Goal: Task Accomplishment & Management: Use online tool/utility

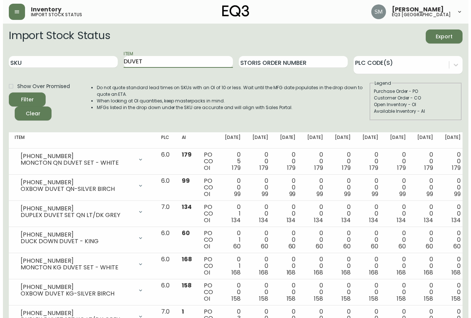
scroll to position [57, 0]
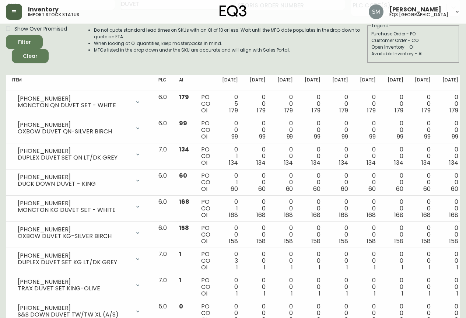
click at [18, 13] on button "button" at bounding box center [14, 12] width 16 height 16
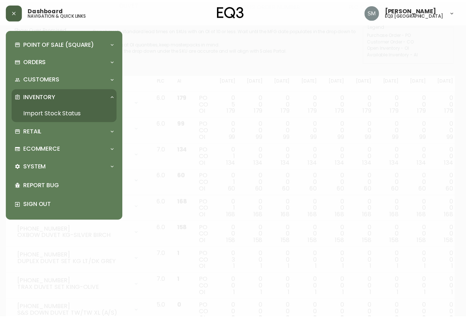
scroll to position [58, 0]
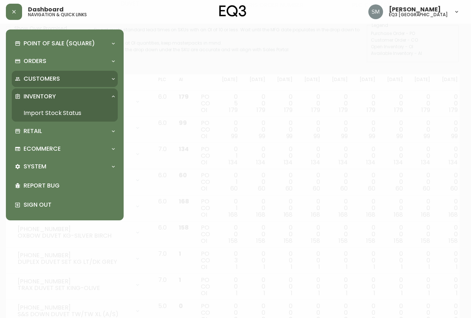
click at [61, 78] on div "Customers" at bounding box center [61, 79] width 93 height 8
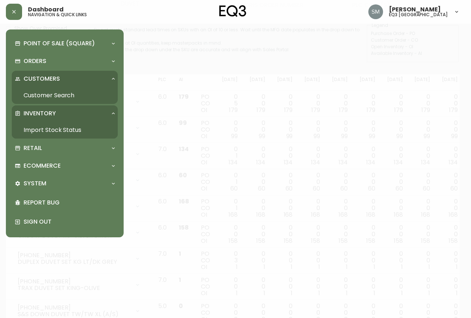
click at [66, 128] on link "Import Stock Status" at bounding box center [65, 130] width 106 height 17
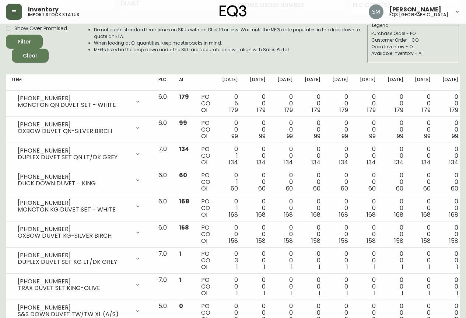
click at [20, 11] on button "button" at bounding box center [14, 12] width 16 height 16
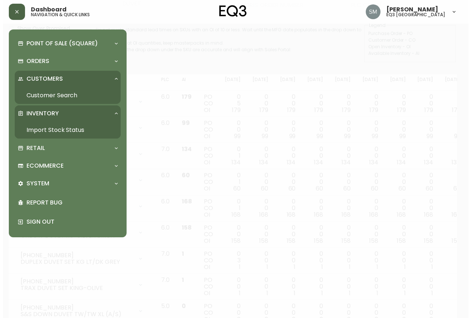
scroll to position [58, 0]
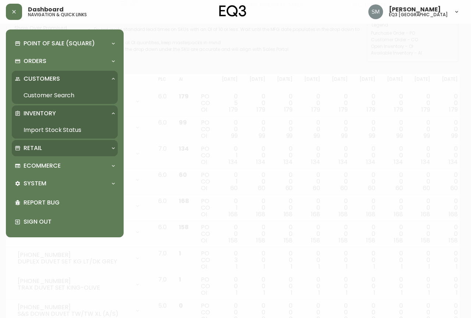
click at [42, 143] on div "Retail" at bounding box center [65, 148] width 106 height 16
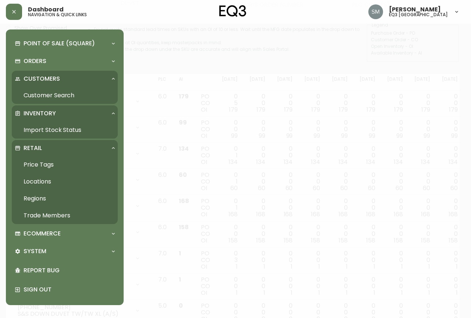
click at [44, 165] on link "Price Tags" at bounding box center [65, 164] width 106 height 17
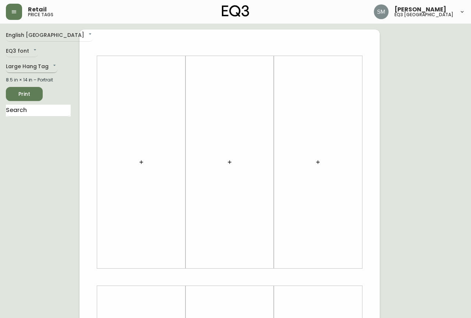
click at [38, 64] on body "Retail price tags Shaqynna [PERSON_NAME] eq3 [GEOGRAPHIC_DATA] English [GEOGRAP…" at bounding box center [235, 262] width 471 height 524
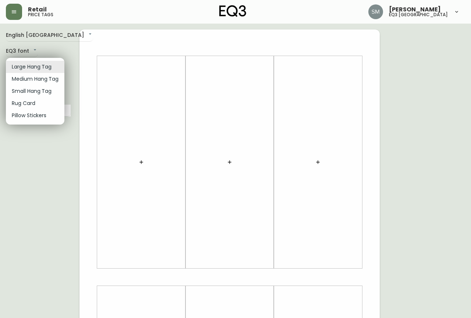
click at [39, 89] on li "Small Hang Tag" at bounding box center [35, 91] width 59 height 12
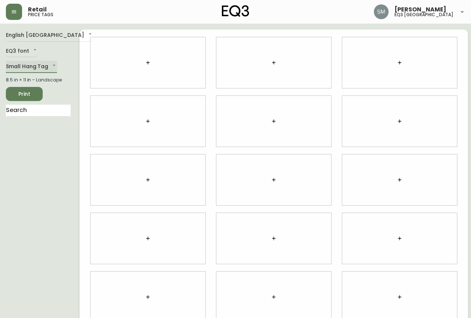
type input "small"
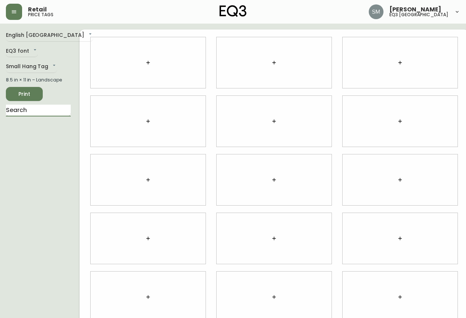
click at [35, 106] on input "text" at bounding box center [38, 111] width 65 height 12
type input "PRANA"
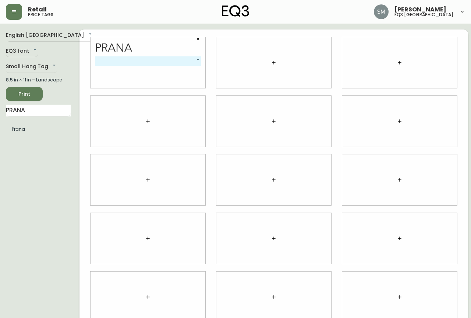
click at [142, 58] on body "Retail price tags Shaqynna [PERSON_NAME] eq3 [GEOGRAPHIC_DATA] English [GEOGRAP…" at bounding box center [235, 165] width 471 height 330
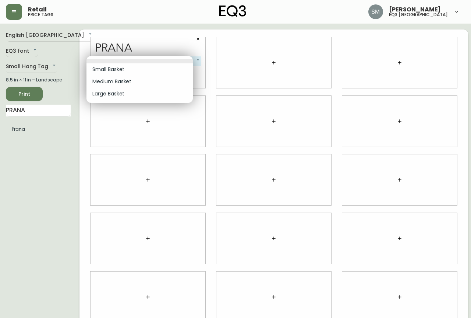
click at [142, 68] on li "Small Basket" at bounding box center [140, 69] width 106 height 12
type input "0"
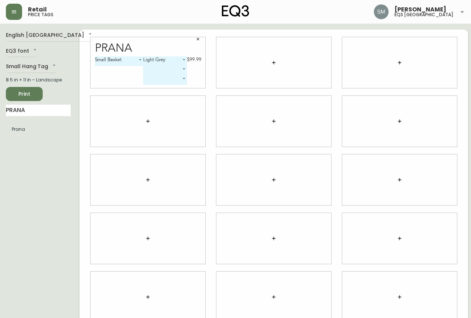
click at [158, 67] on body "Retail price tags Shaqynna [PERSON_NAME] eq3 [GEOGRAPHIC_DATA] English [GEOGRAP…" at bounding box center [235, 165] width 471 height 330
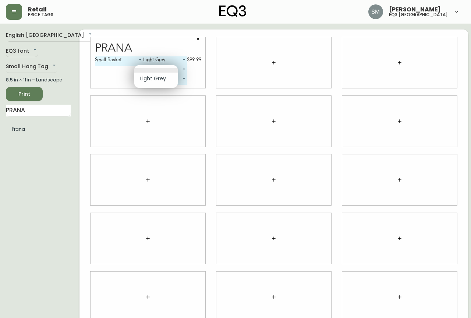
click at [14, 131] on div at bounding box center [235, 159] width 471 height 318
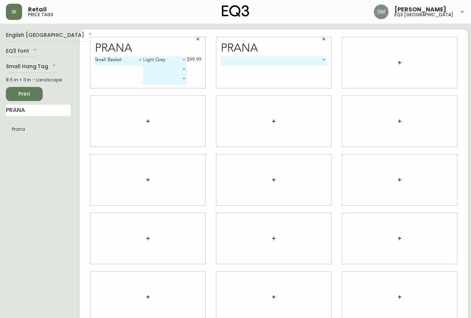
click at [290, 61] on body "Retail price tags Shaqynna [PERSON_NAME] eq3 [GEOGRAPHIC_DATA] English [GEOGRAP…" at bounding box center [235, 165] width 471 height 330
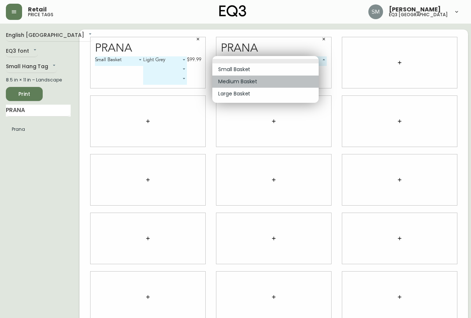
drag, startPoint x: 267, startPoint y: 84, endPoint x: 239, endPoint y: 97, distance: 30.3
click at [268, 84] on li "Medium Basket" at bounding box center [265, 81] width 106 height 12
type input "1"
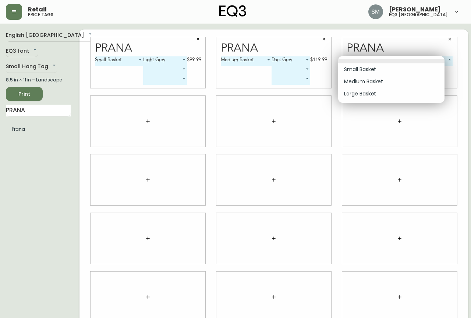
click at [404, 59] on body "Retail price tags Shaqynna [PERSON_NAME] eq3 [GEOGRAPHIC_DATA] English [GEOGRAP…" at bounding box center [235, 165] width 471 height 330
click at [378, 96] on li "Large Basket" at bounding box center [391, 94] width 106 height 12
type input "2"
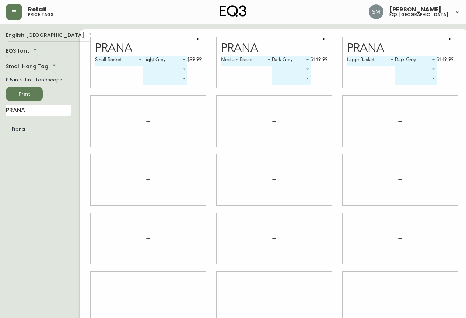
click at [11, 91] on button "Print" at bounding box center [24, 94] width 37 height 14
